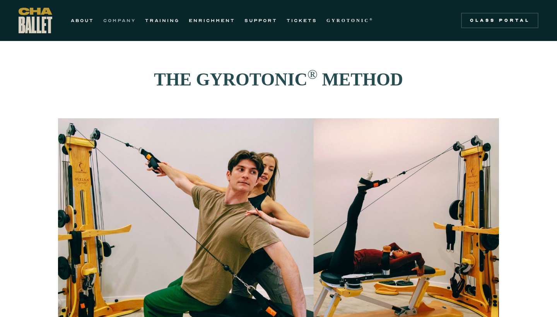
click at [115, 19] on link "COMPANY" at bounding box center [119, 20] width 33 height 9
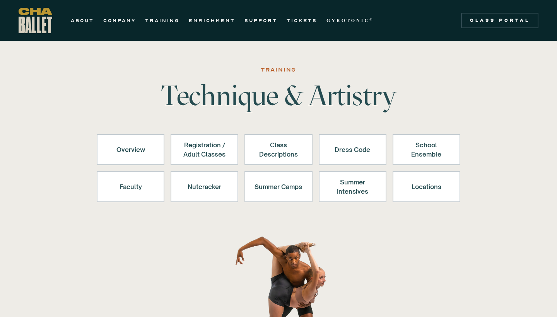
click at [211, 20] on link "ENRICHMENT" at bounding box center [212, 20] width 46 height 9
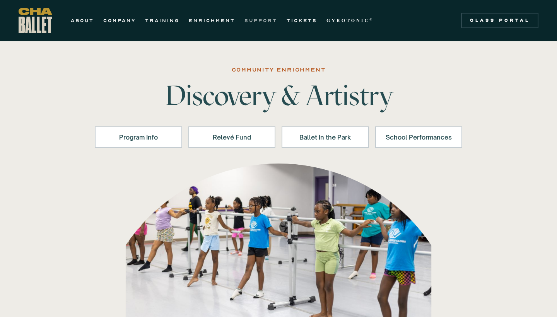
click at [256, 20] on link "SUPPORT" at bounding box center [261, 20] width 33 height 9
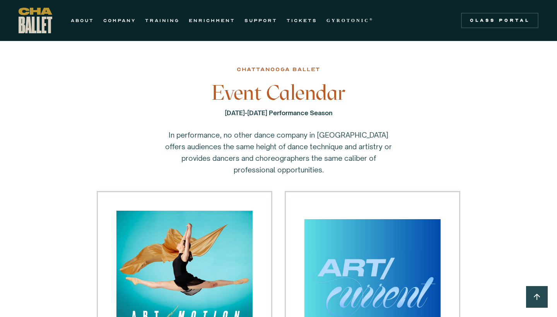
click at [344, 19] on strong "GYROTONIC" at bounding box center [348, 20] width 43 height 5
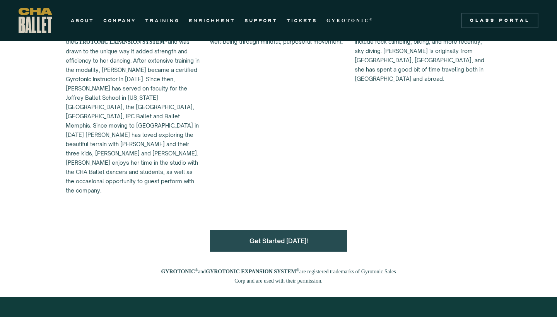
scroll to position [832, 0]
